Goal: Task Accomplishment & Management: Manage account settings

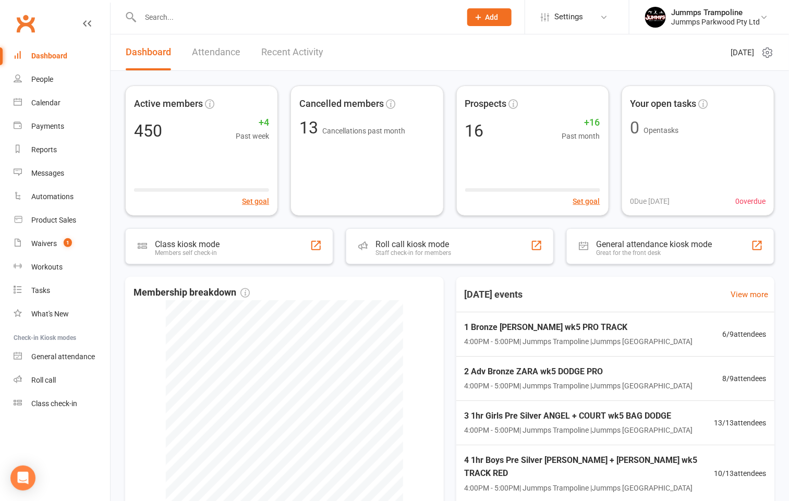
click at [312, 18] on input "text" at bounding box center [295, 17] width 317 height 15
click at [214, 15] on input "text" at bounding box center [295, 17] width 317 height 15
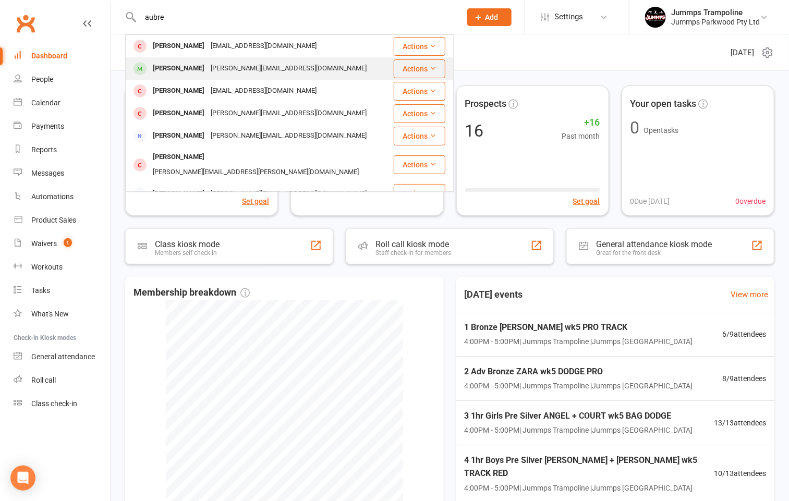
type input "aubre"
click at [191, 65] on div "[PERSON_NAME]" at bounding box center [179, 68] width 58 height 15
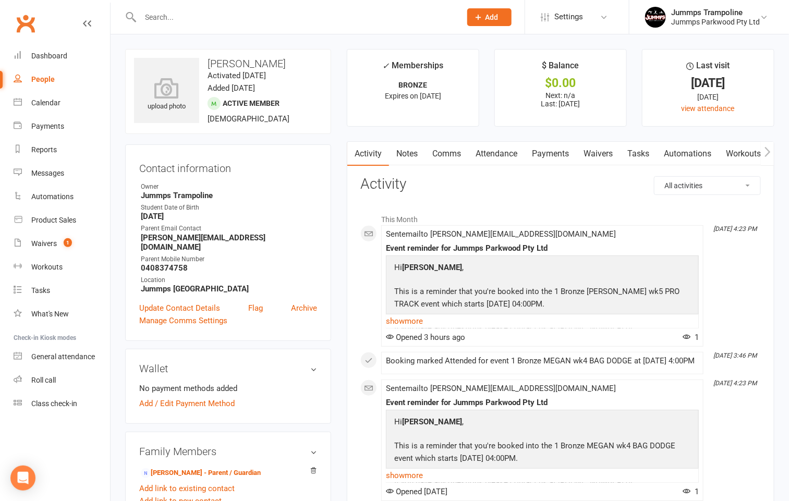
click at [505, 152] on link "Attendance" at bounding box center [496, 154] width 56 height 24
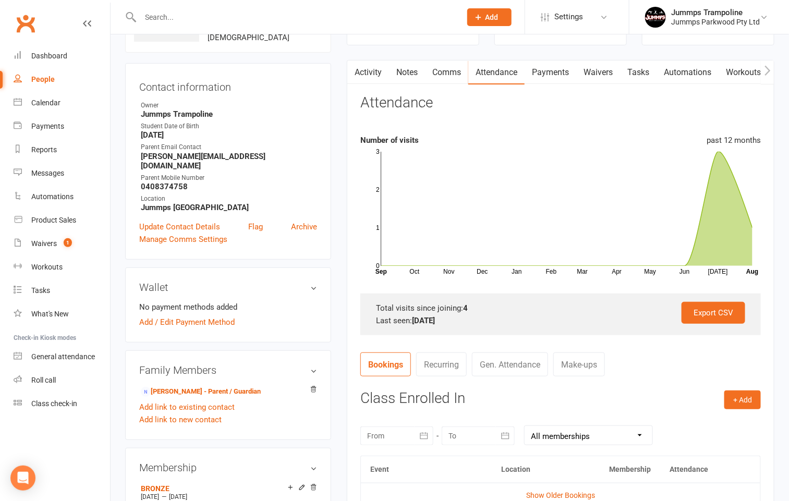
scroll to position [156, 0]
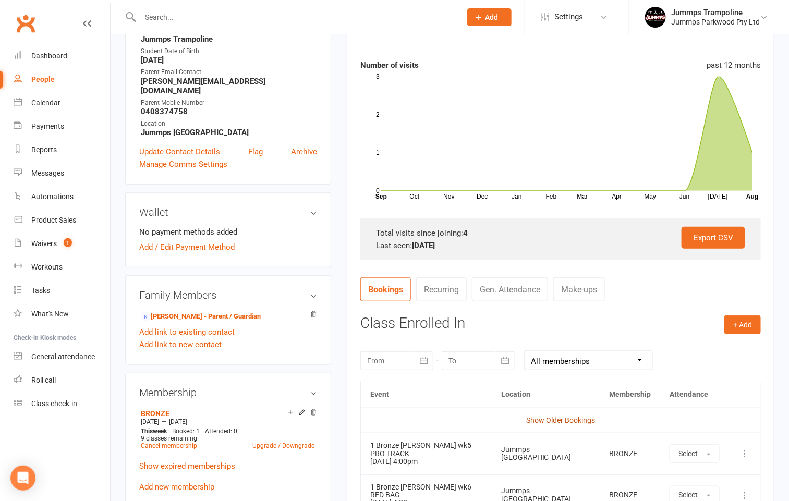
click at [568, 417] on link "Show Older Bookings" at bounding box center [560, 420] width 69 height 8
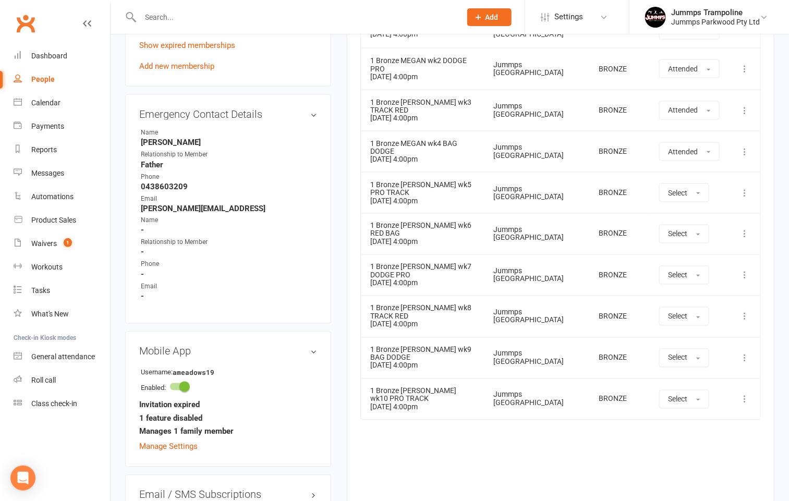
scroll to position [499, 0]
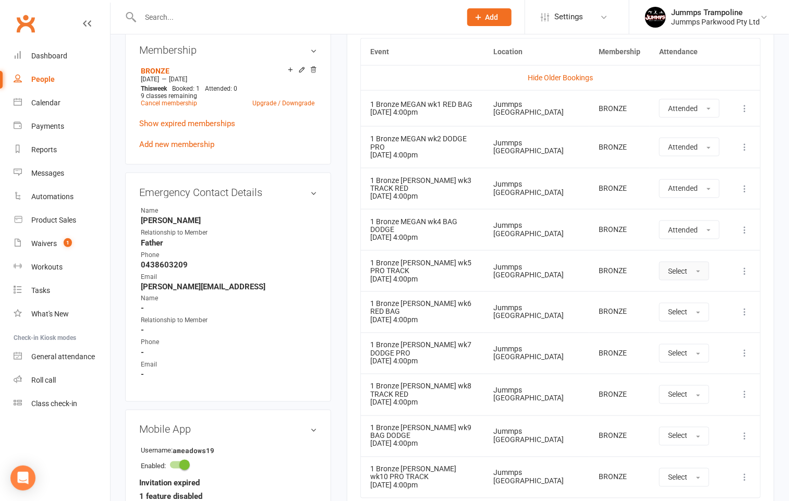
click at [692, 281] on button "Select" at bounding box center [684, 271] width 50 height 19
click at [705, 319] on link "Absent" at bounding box center [711, 315] width 103 height 21
click at [44, 105] on div "Calendar" at bounding box center [45, 103] width 29 height 8
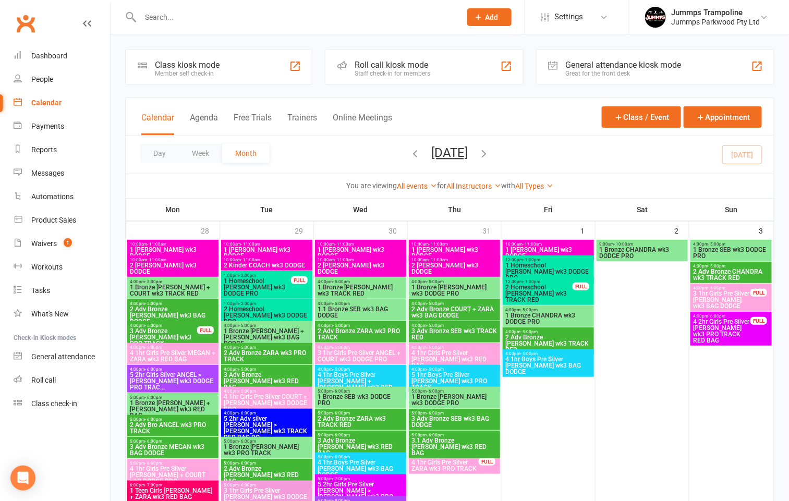
click at [568, 319] on span "1 Bronze CHANDRA wk3 DODGE PRO" at bounding box center [548, 318] width 87 height 13
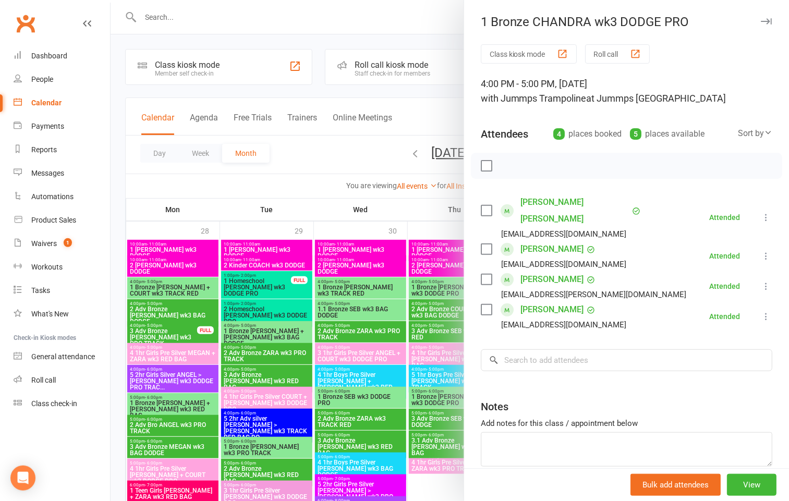
click at [735, 19] on div "1 Bronze CHANDRA wk3 DODGE PRO" at bounding box center [626, 22] width 325 height 15
click at [761, 20] on icon "button" at bounding box center [766, 21] width 11 height 6
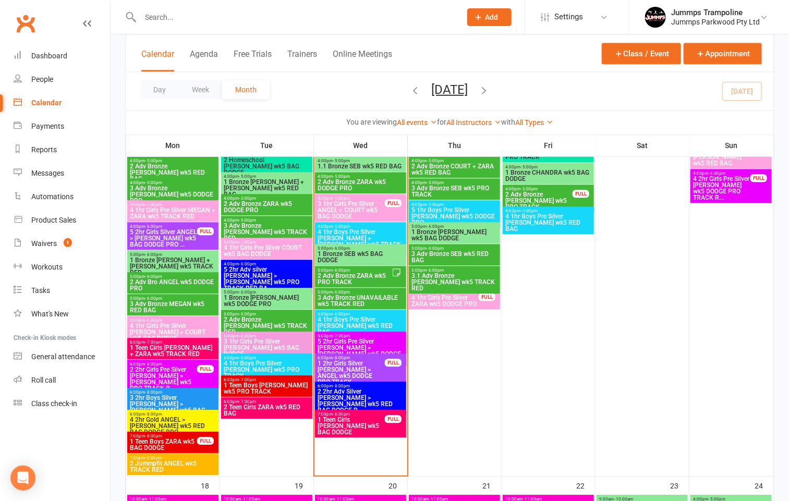
scroll to position [1017, 0]
